Goal: Task Accomplishment & Management: Use online tool/utility

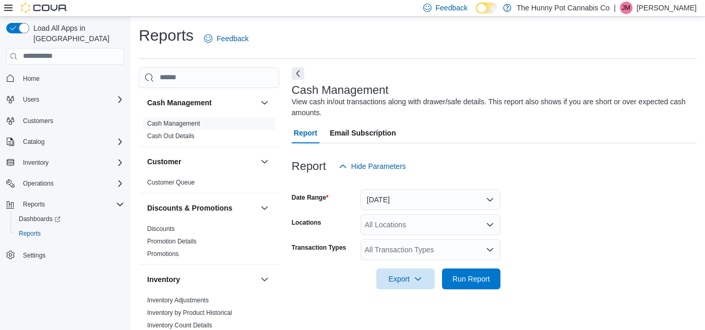
drag, startPoint x: 191, startPoint y: 230, endPoint x: 551, endPoint y: 124, distance: 375.2
click at [551, 124] on div "Report Email Subscription" at bounding box center [494, 133] width 405 height 21
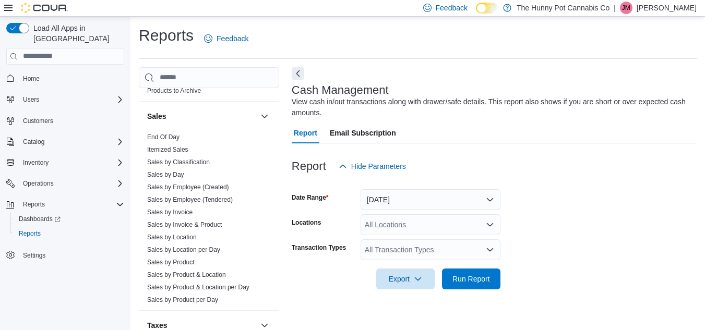
scroll to position [602, 0]
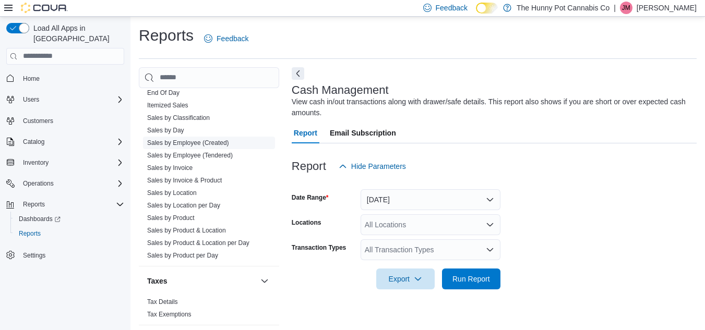
click at [215, 139] on span "Sales by Employee (Created)" at bounding box center [188, 143] width 82 height 8
click at [222, 144] on link "Sales by Employee (Created)" at bounding box center [188, 142] width 82 height 7
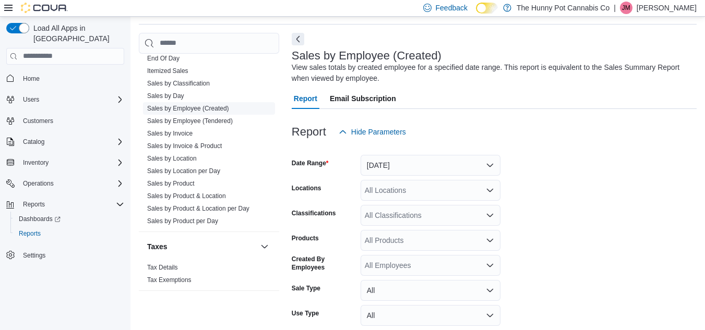
scroll to position [35, 0]
click at [419, 164] on button "[DATE]" at bounding box center [430, 164] width 140 height 21
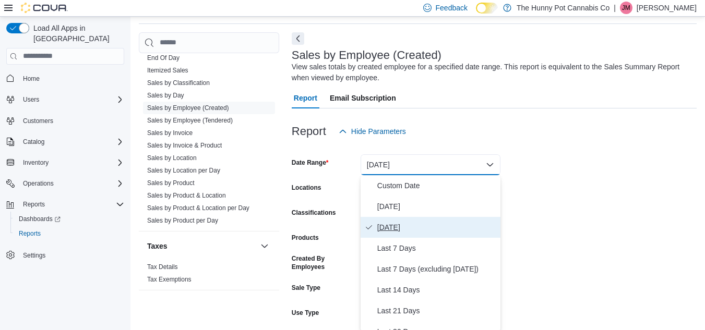
scroll to position [37, 0]
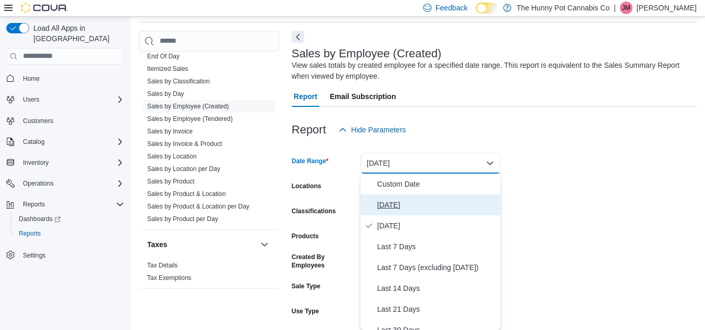
click at [425, 204] on span "[DATE]" at bounding box center [436, 205] width 119 height 13
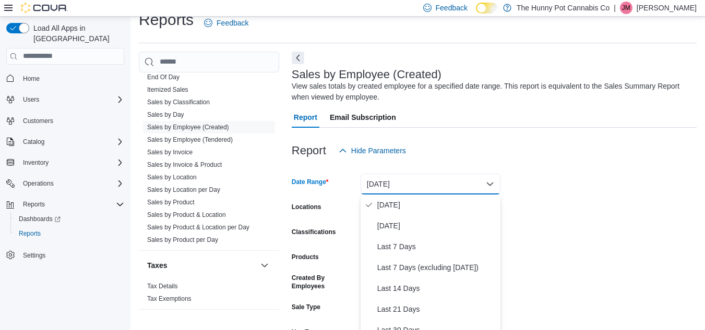
drag, startPoint x: 602, startPoint y: 110, endPoint x: 538, endPoint y: 126, distance: 66.7
click at [559, 115] on div "Report Email Subscription" at bounding box center [494, 117] width 405 height 21
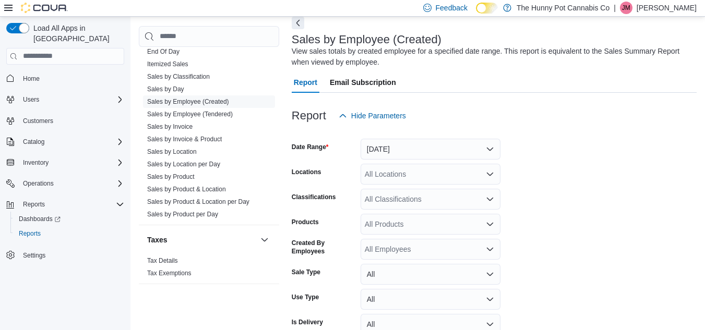
scroll to position [52, 0]
click at [435, 177] on div "All Locations" at bounding box center [430, 173] width 140 height 21
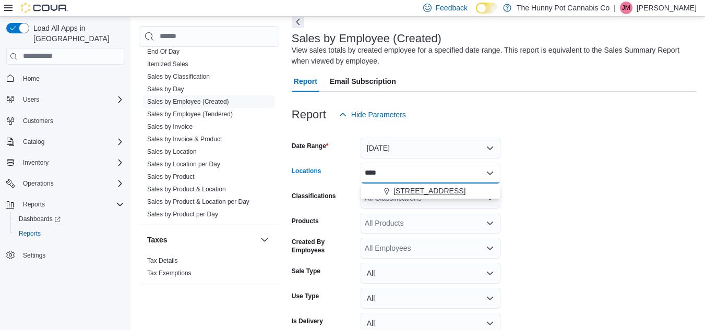
type input "****"
click at [444, 191] on span "[STREET_ADDRESS]" at bounding box center [429, 191] width 72 height 10
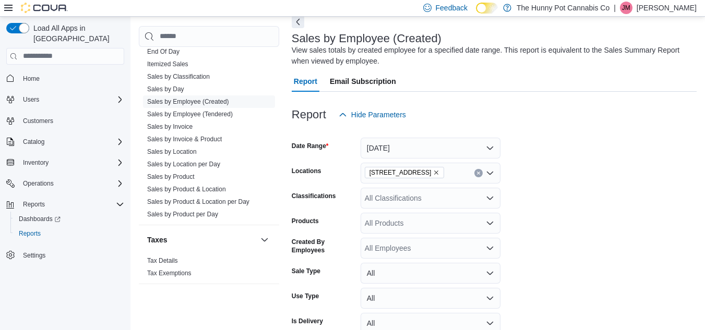
click at [604, 178] on form "Date Range [DATE] Locations [STREET_ADDRESS] Classifications All Classification…" at bounding box center [494, 244] width 405 height 238
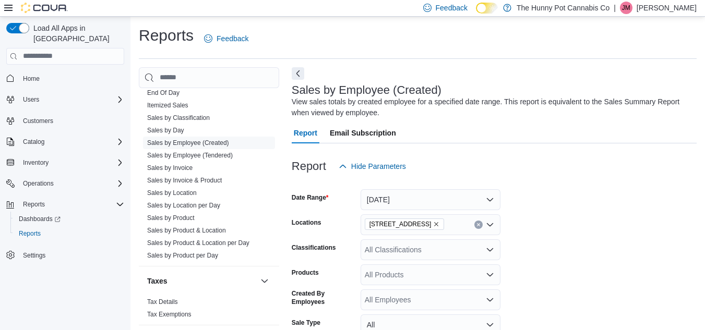
scroll to position [105, 0]
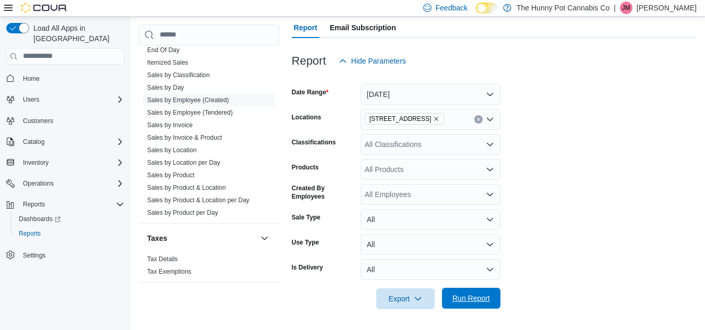
click at [474, 302] on span "Run Report" at bounding box center [471, 298] width 38 height 10
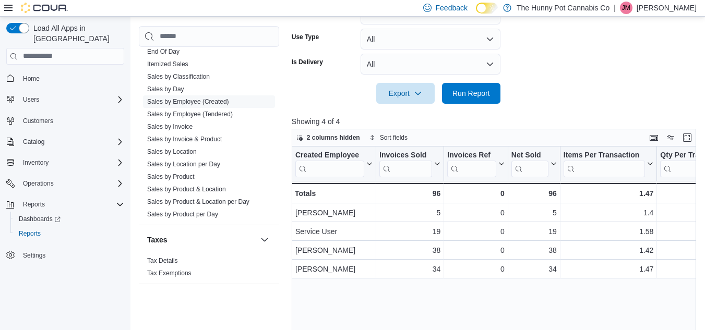
scroll to position [313, 0]
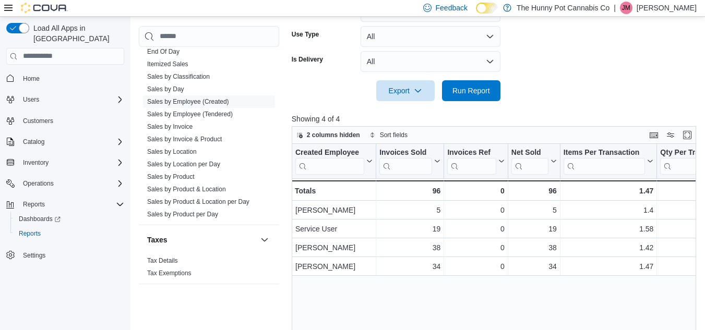
click at [398, 308] on div "Created Employee Click to view column header actions Invoices Sold Click to vie…" at bounding box center [496, 267] width 408 height 246
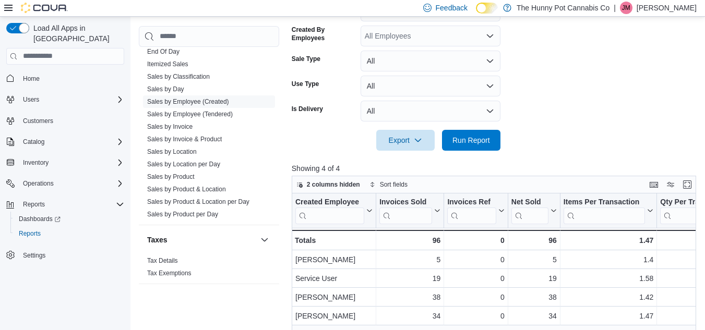
scroll to position [322, 0]
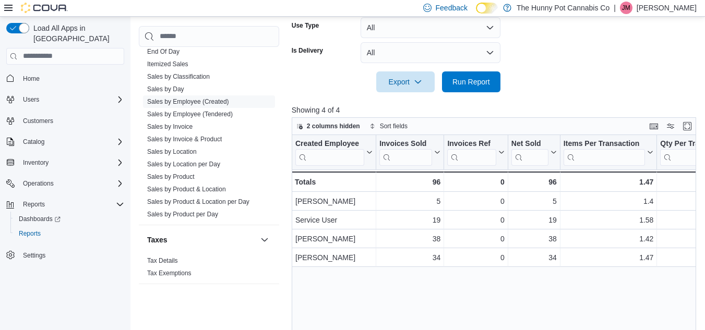
click at [427, 276] on div "Created Employee Click to view column header actions Invoices Sold Click to vie…" at bounding box center [496, 258] width 408 height 246
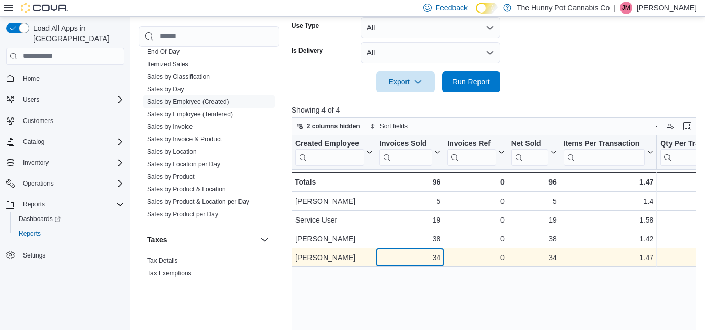
click at [413, 256] on div "34" at bounding box center [409, 257] width 61 height 13
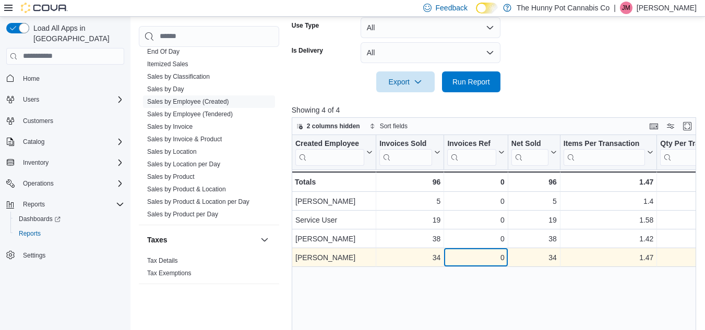
click at [457, 256] on div "0" at bounding box center [475, 257] width 57 height 13
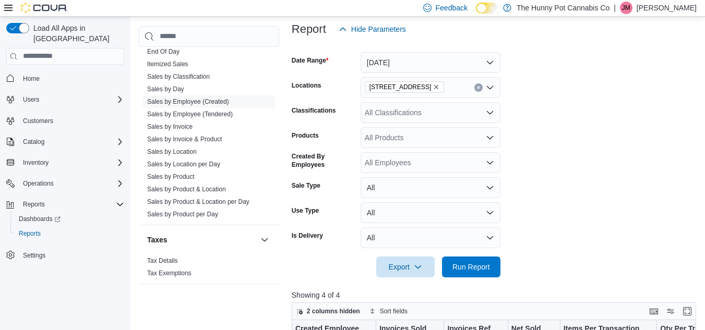
scroll to position [136, 0]
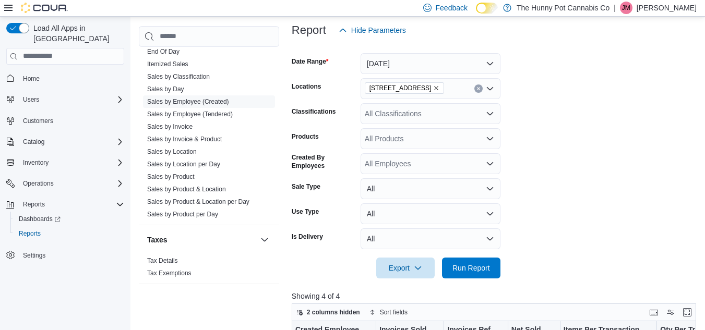
click at [436, 109] on div "All Classifications" at bounding box center [430, 113] width 140 height 21
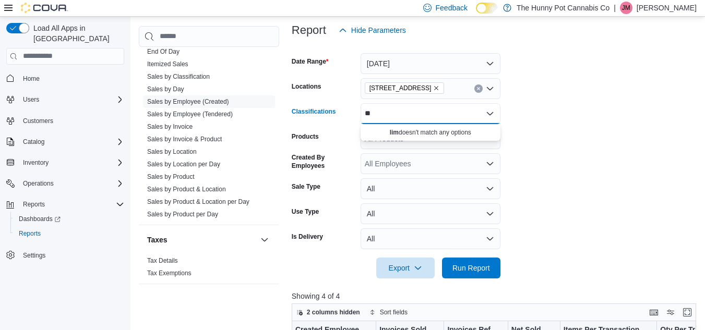
type input "*"
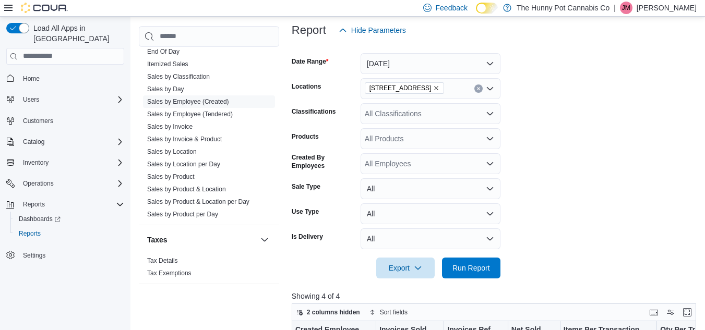
click at [547, 152] on form "Date Range [DATE] Locations [STREET_ADDRESS] Classifications All Classification…" at bounding box center [496, 160] width 408 height 238
click at [440, 132] on div "All Products" at bounding box center [430, 138] width 140 height 21
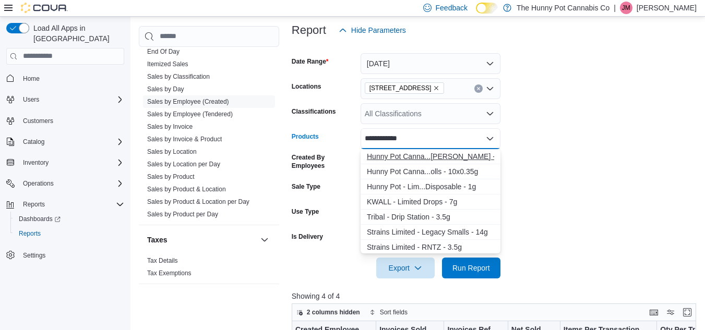
type input "**********"
click at [431, 156] on div "Hunny Pot Canna...[PERSON_NAME] - 3.5g" at bounding box center [430, 156] width 127 height 10
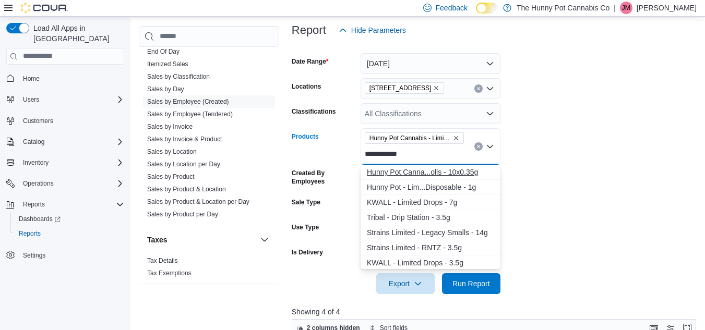
type input "**********"
click at [439, 174] on div "Hunny Pot Canna...olls - 10x0.35g" at bounding box center [430, 172] width 127 height 10
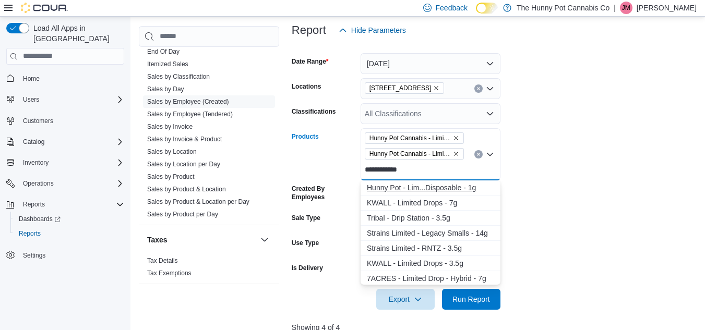
type input "**********"
click at [448, 184] on div "Hunny Pot - Lim...Disposable - 1g" at bounding box center [430, 188] width 127 height 10
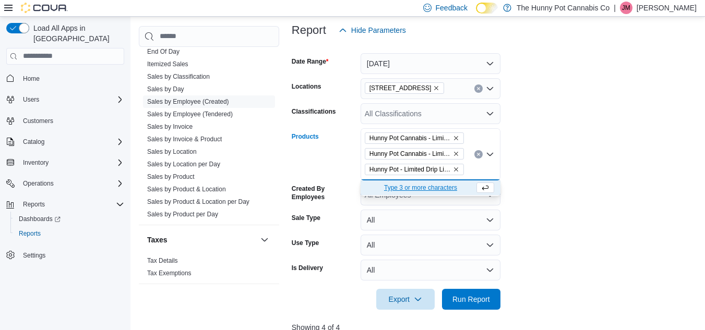
click at [596, 168] on form "Date Range [DATE] Locations 40 Centennial Pkwy Classifications All Classificati…" at bounding box center [496, 175] width 408 height 269
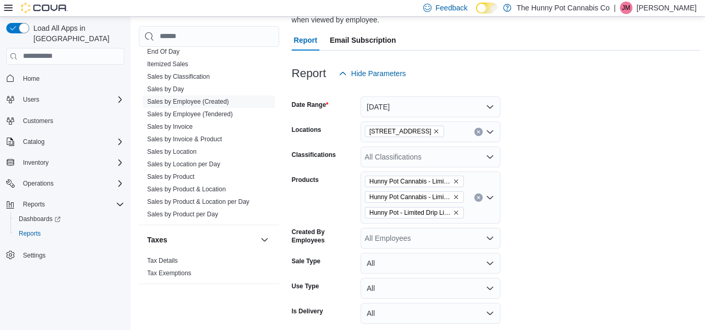
scroll to position [226, 0]
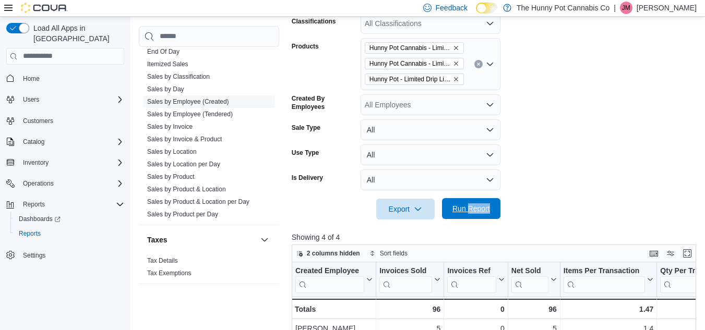
drag, startPoint x: 503, startPoint y: 201, endPoint x: 468, endPoint y: 211, distance: 36.8
click at [468, 211] on form "Date Range [DATE] Locations 40 Centennial Pkwy Classifications All Classificati…" at bounding box center [496, 84] width 408 height 269
click at [468, 211] on span "Run Report" at bounding box center [471, 208] width 38 height 10
